Goal: Task Accomplishment & Management: Manage account settings

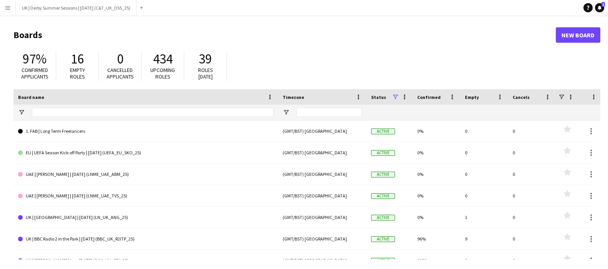
click at [0, 11] on button "Menu" at bounding box center [7, 7] width 15 height 15
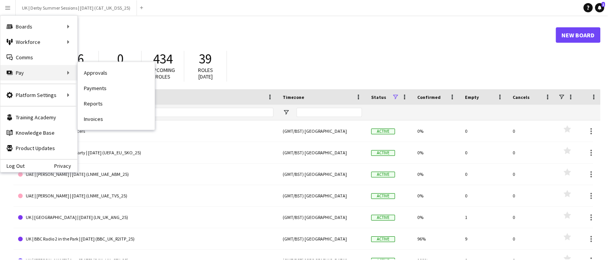
click at [57, 71] on div "Pay Pay" at bounding box center [38, 72] width 77 height 15
click at [105, 113] on link "Invoices" at bounding box center [116, 118] width 77 height 15
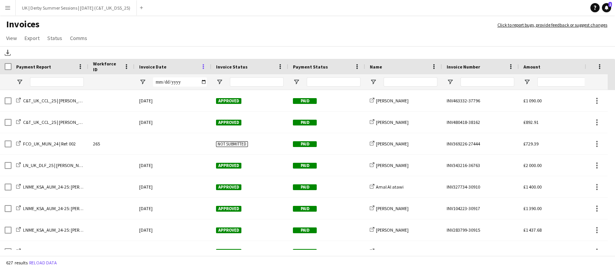
click at [202, 67] on span at bounding box center [203, 66] width 7 height 7
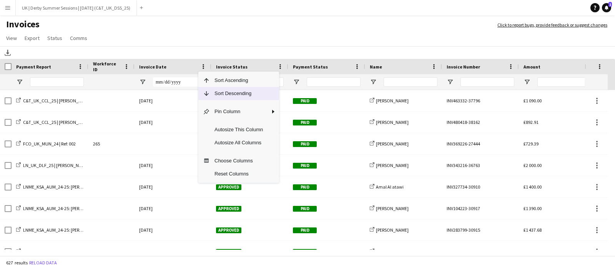
click at [219, 88] on span "Sort Descending" at bounding box center [239, 93] width 58 height 13
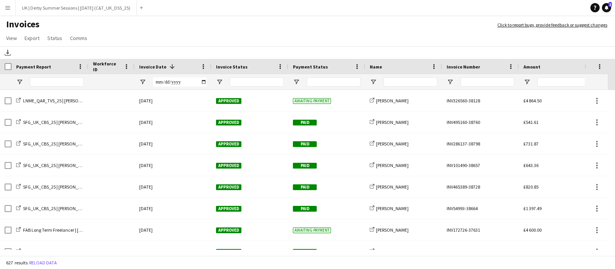
click at [5, 2] on button "Menu" at bounding box center [7, 7] width 15 height 15
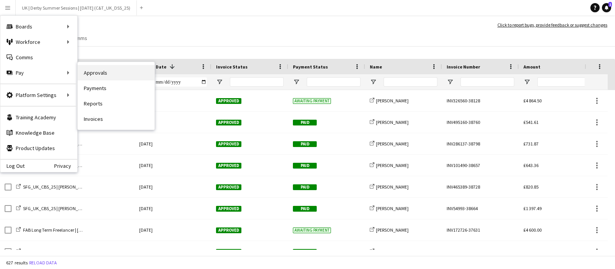
click at [106, 72] on link "Approvals" at bounding box center [116, 72] width 77 height 15
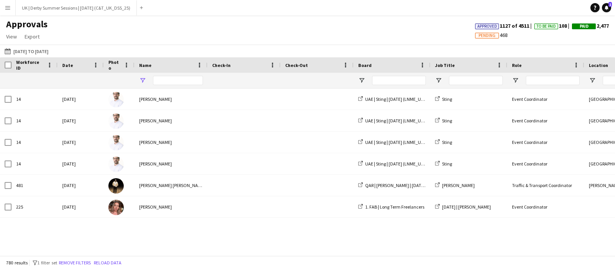
type input "*"
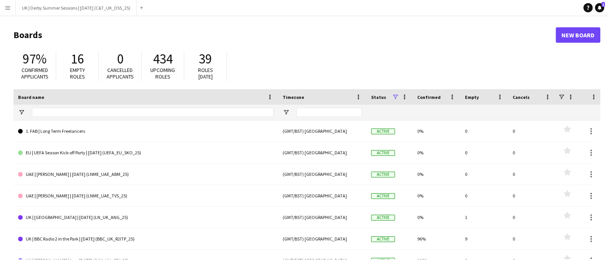
click at [5, 10] on app-icon "Menu" at bounding box center [8, 8] width 6 height 6
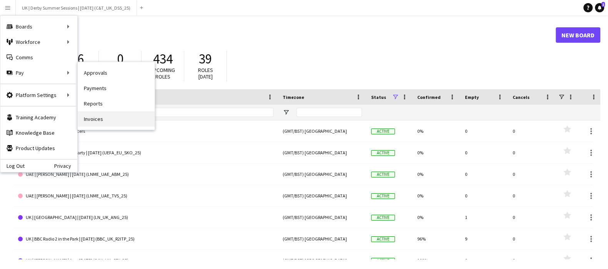
click at [97, 116] on link "Invoices" at bounding box center [116, 118] width 77 height 15
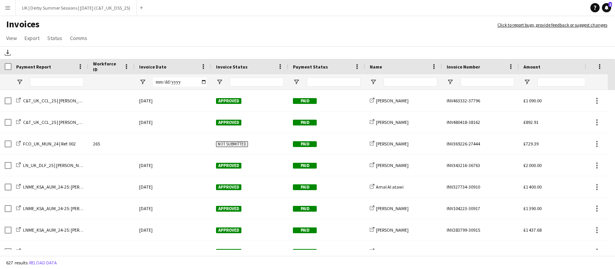
click at [201, 59] on div "Invoice Date" at bounding box center [173, 66] width 68 height 15
click at [203, 64] on span at bounding box center [203, 66] width 7 height 7
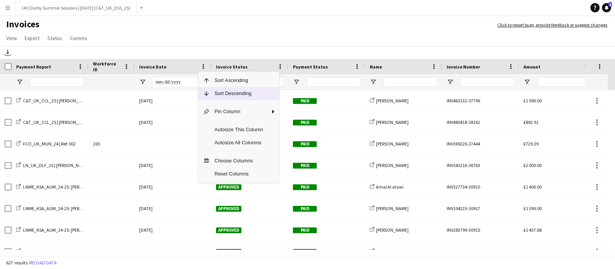
click at [205, 93] on span "Column Menu" at bounding box center [206, 93] width 7 height 7
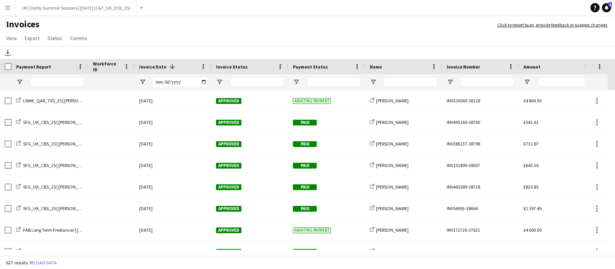
click at [10, 12] on button "Menu" at bounding box center [7, 7] width 15 height 15
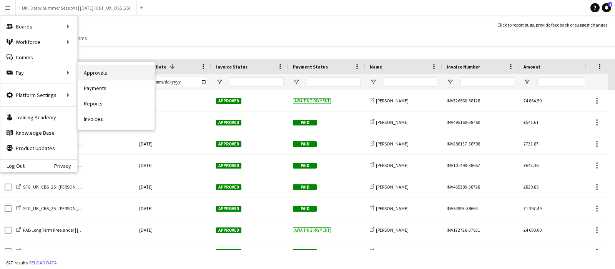
click at [106, 74] on link "Approvals" at bounding box center [116, 72] width 77 height 15
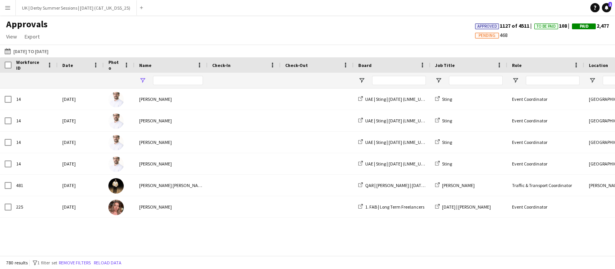
type input "*"
